Goal: Task Accomplishment & Management: Use online tool/utility

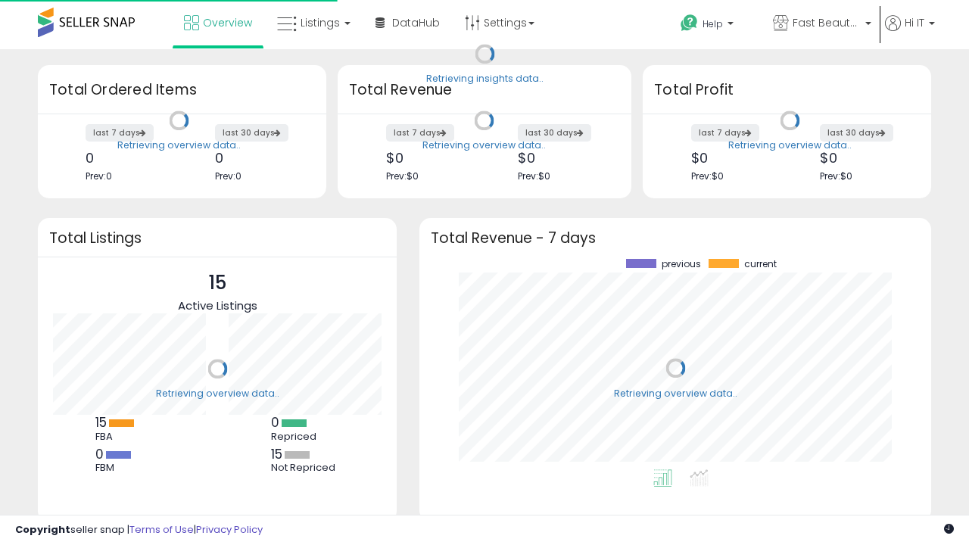
scroll to position [211, 482]
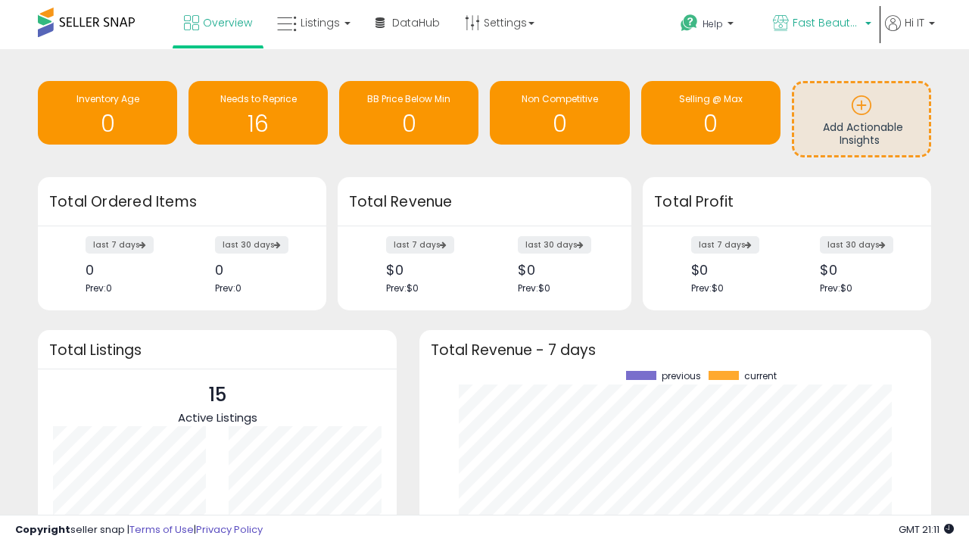
click at [821, 24] on span "Fast Beauty ([GEOGRAPHIC_DATA])" at bounding box center [827, 22] width 68 height 15
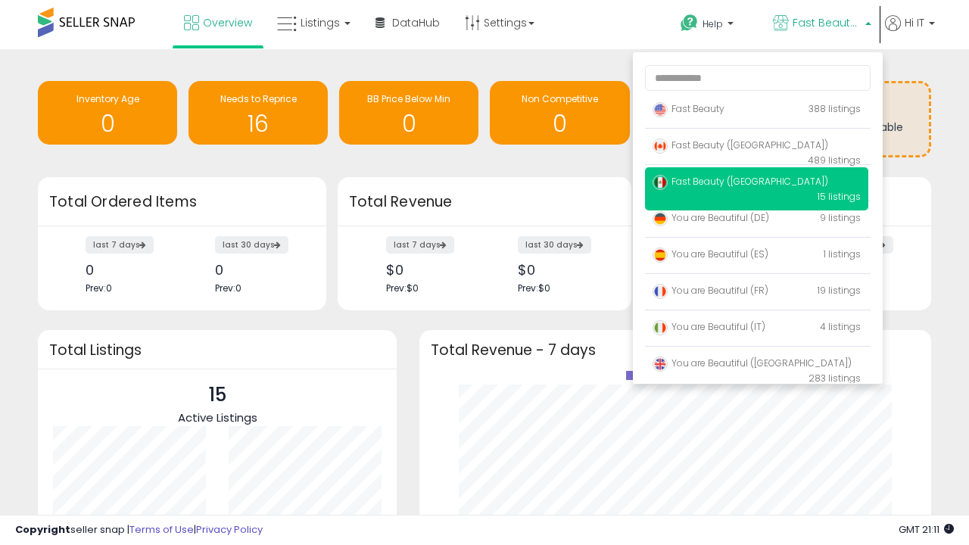
click at [757, 184] on span "Fast Beauty ([GEOGRAPHIC_DATA])" at bounding box center [741, 181] width 176 height 13
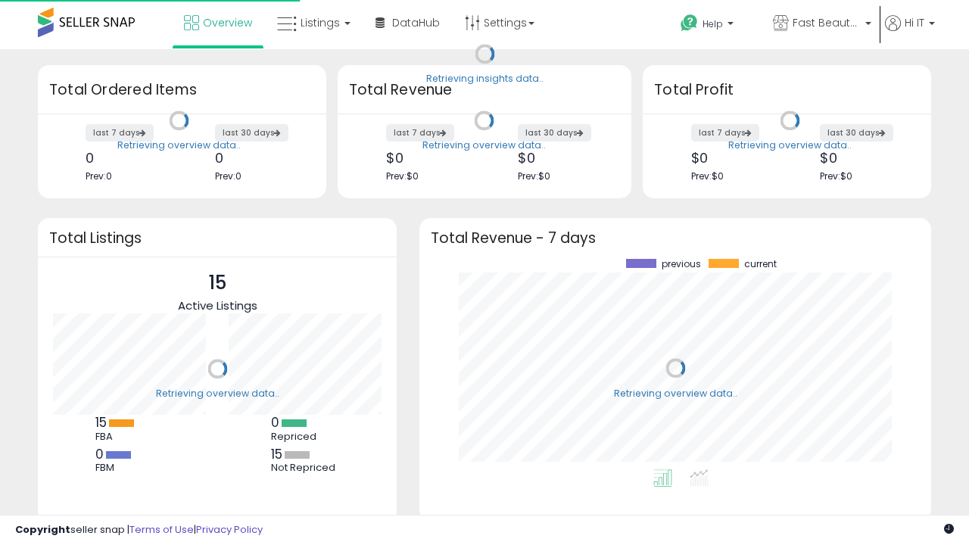
scroll to position [211, 482]
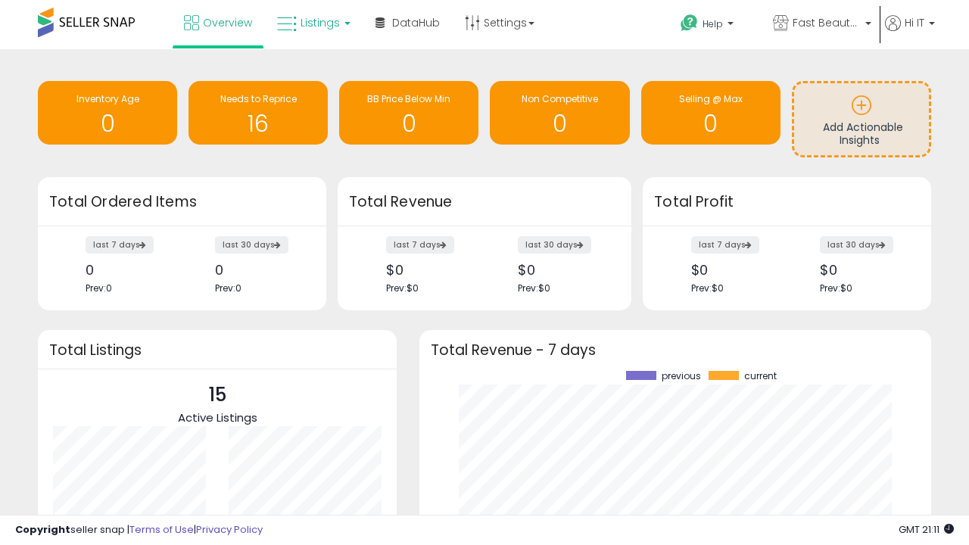
click at [312, 23] on span "Listings" at bounding box center [320, 22] width 39 height 15
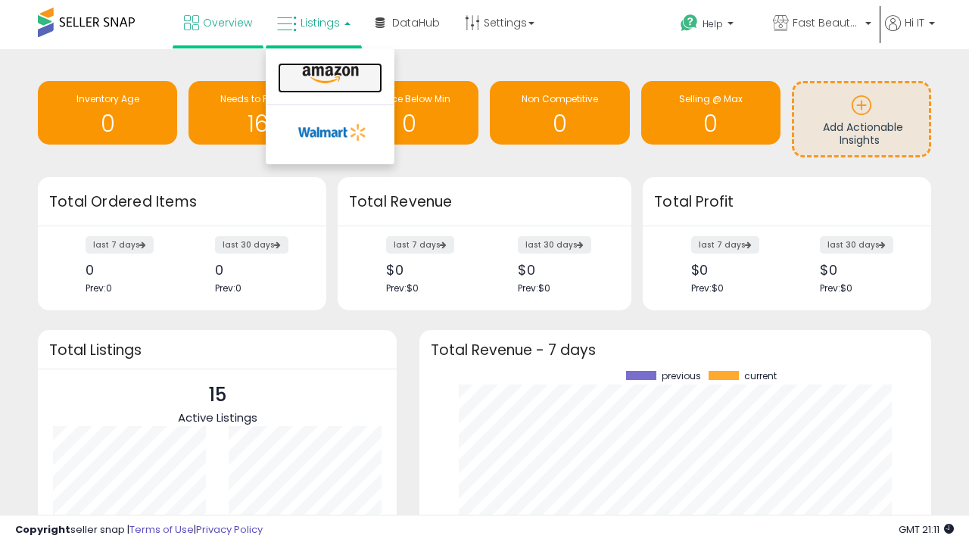
click at [329, 75] on icon at bounding box center [331, 75] width 66 height 20
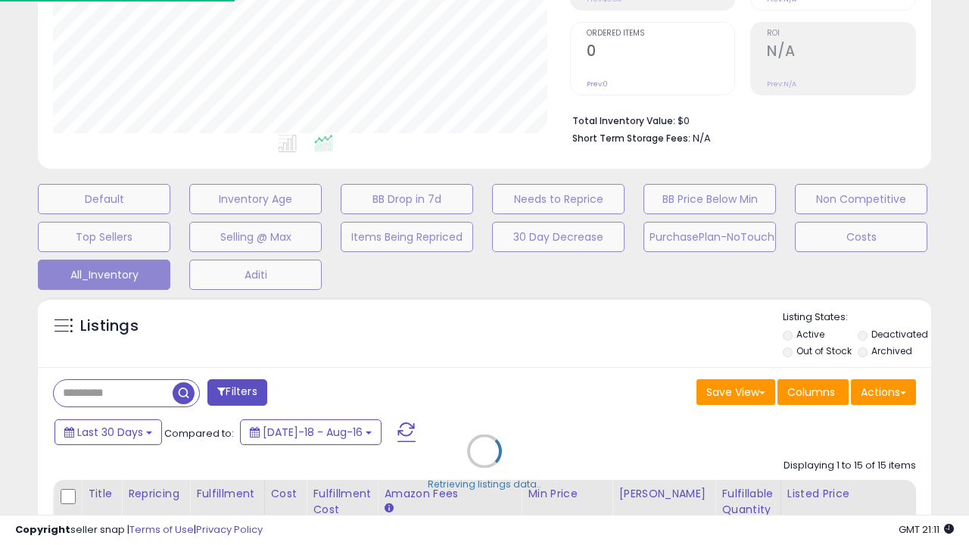
scroll to position [192, 0]
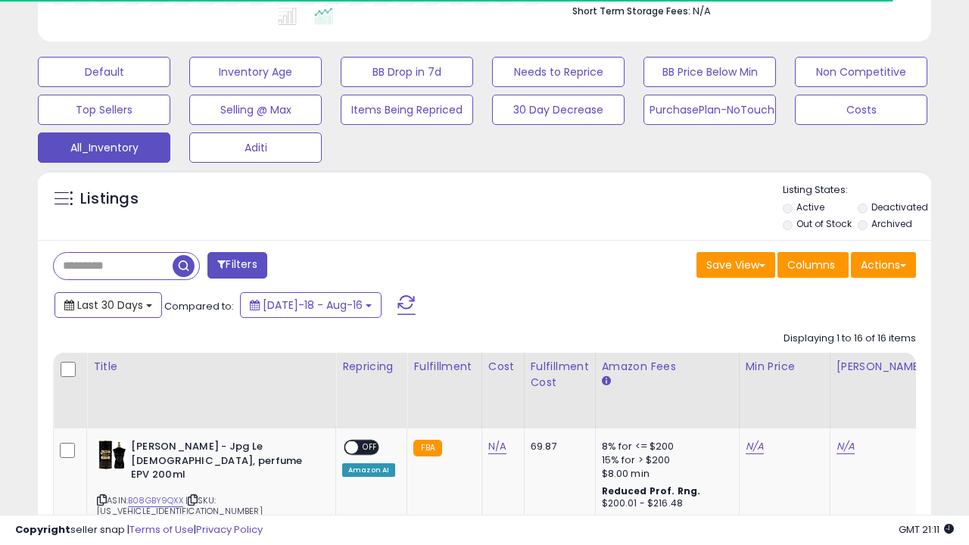
click at [96, 298] on span "Last 30 Days" at bounding box center [110, 305] width 66 height 15
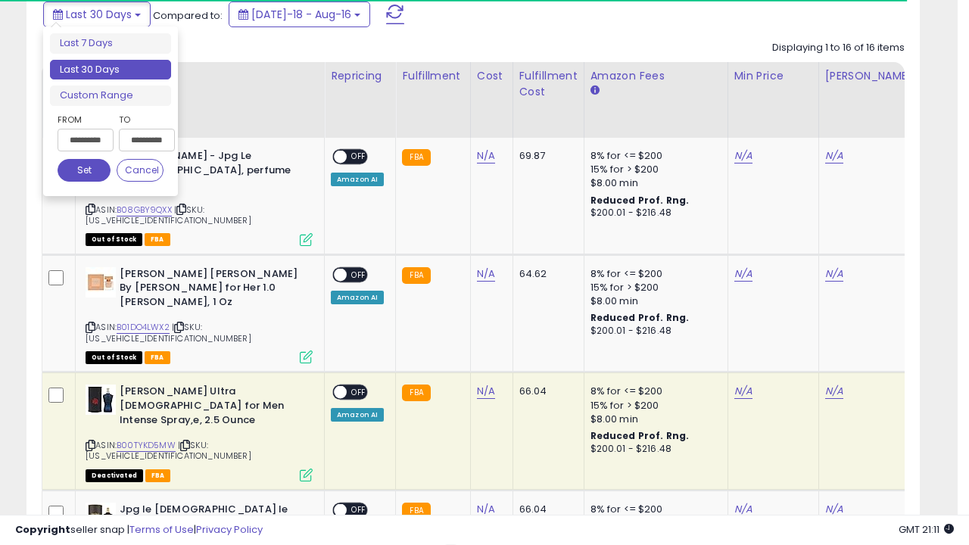
click at [111, 70] on li "Last 30 Days" at bounding box center [110, 70] width 121 height 20
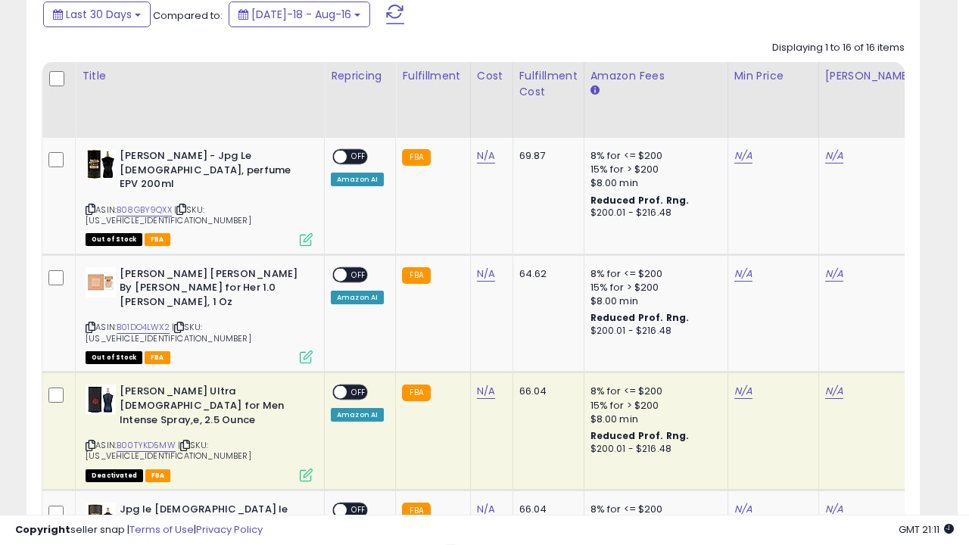
scroll to position [412, 0]
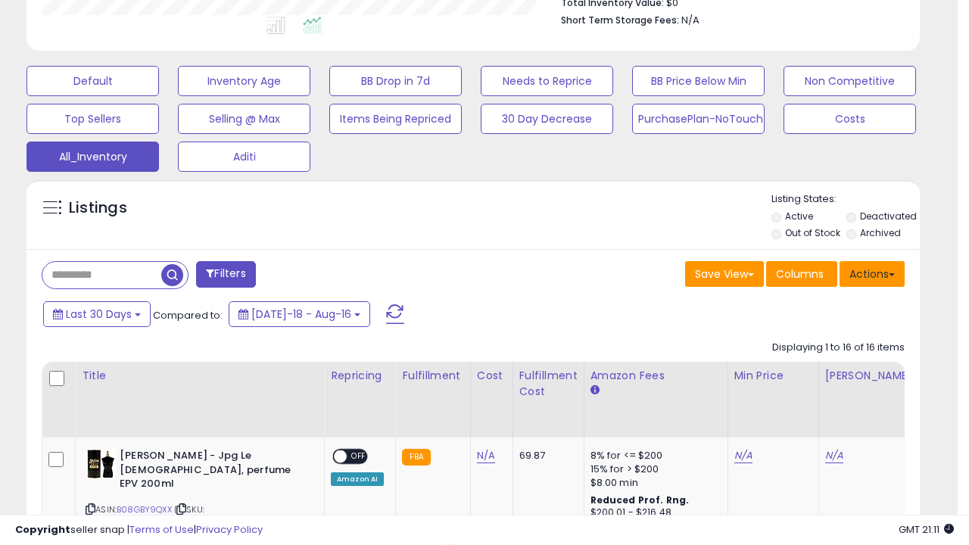
click at [873, 273] on button "Actions" at bounding box center [872, 274] width 65 height 26
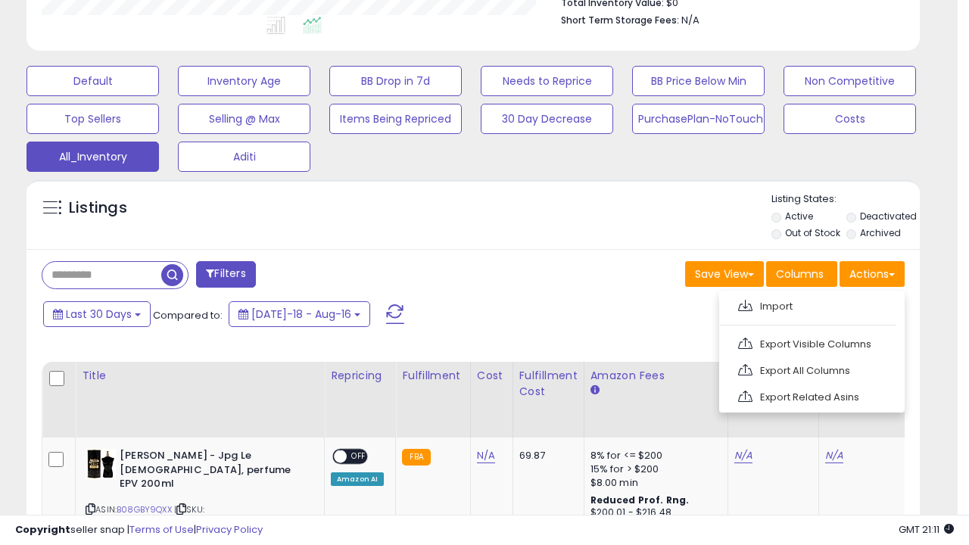
click at [810, 369] on link "Export All Columns" at bounding box center [811, 370] width 166 height 23
